Goal: Task Accomplishment & Management: Use online tool/utility

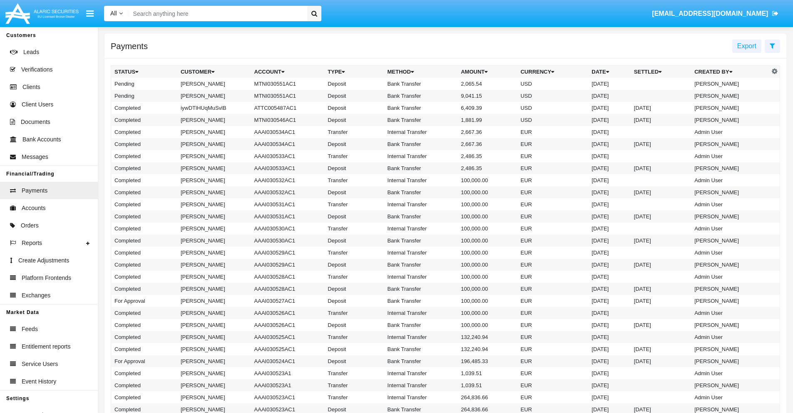
click at [772, 45] on icon at bounding box center [772, 45] width 5 height 7
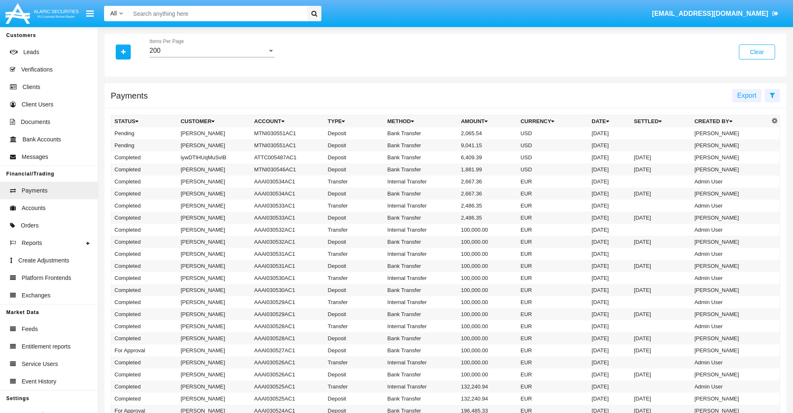
click at [212, 51] on div "200" at bounding box center [208, 50] width 118 height 7
click at [212, 57] on span "10" at bounding box center [211, 57] width 125 height 20
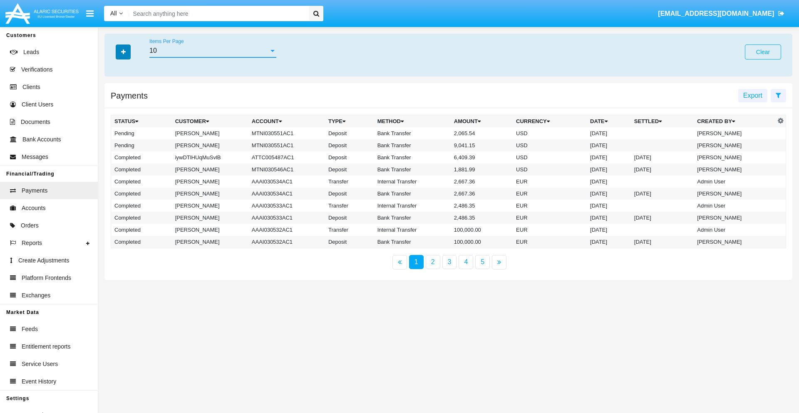
click at [123, 52] on icon "button" at bounding box center [123, 52] width 5 height 6
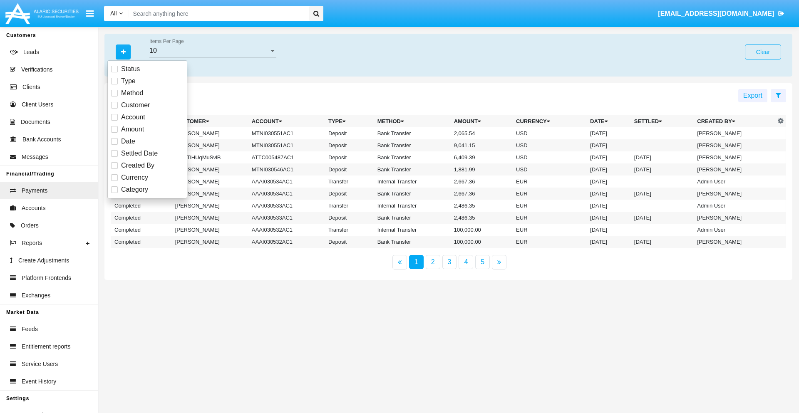
click at [130, 69] on span "Status" at bounding box center [130, 69] width 19 height 10
click at [114, 72] on input "Status" at bounding box center [114, 72] width 0 height 0
checkbox input "true"
click at [123, 52] on icon "button" at bounding box center [123, 52] width 5 height 6
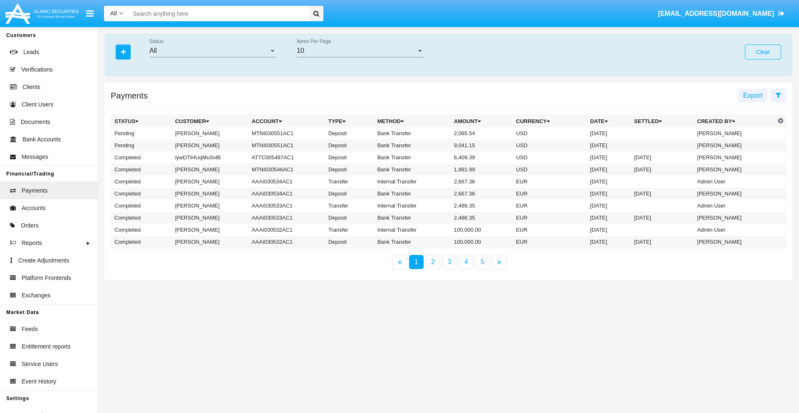
click at [213, 51] on div "All" at bounding box center [208, 50] width 119 height 7
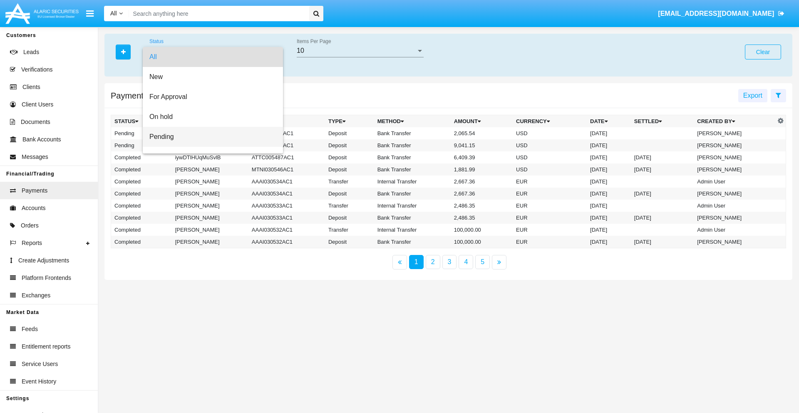
click at [209, 137] on span "Pending" at bounding box center [212, 137] width 127 height 20
